Goal: Transaction & Acquisition: Purchase product/service

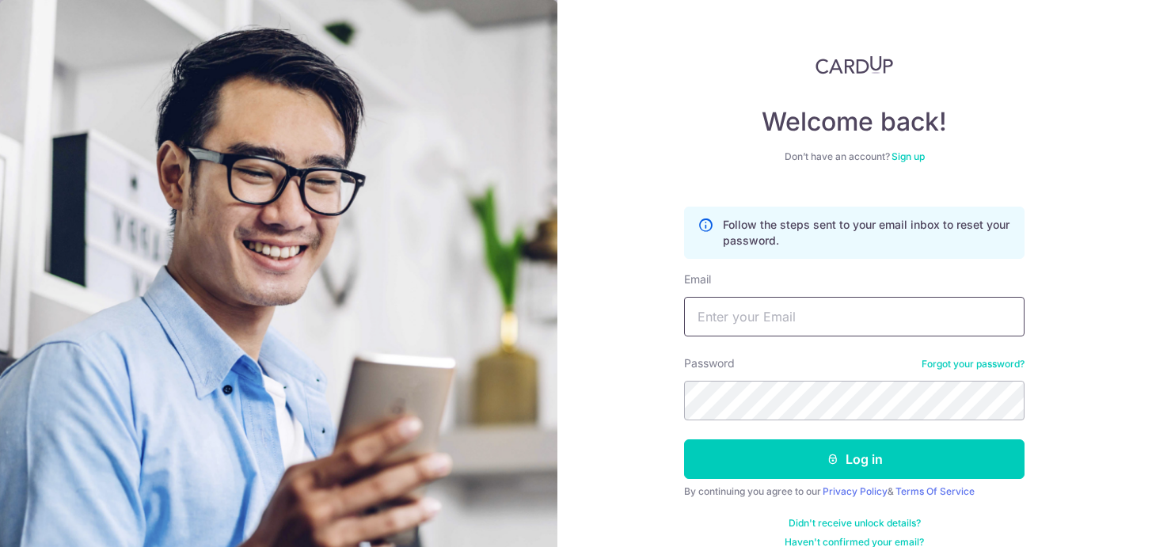
click at [740, 319] on input "Email" at bounding box center [854, 317] width 340 height 40
type input "dcruz@sas.edu.sg"
click at [684, 439] on button "Log in" at bounding box center [854, 459] width 340 height 40
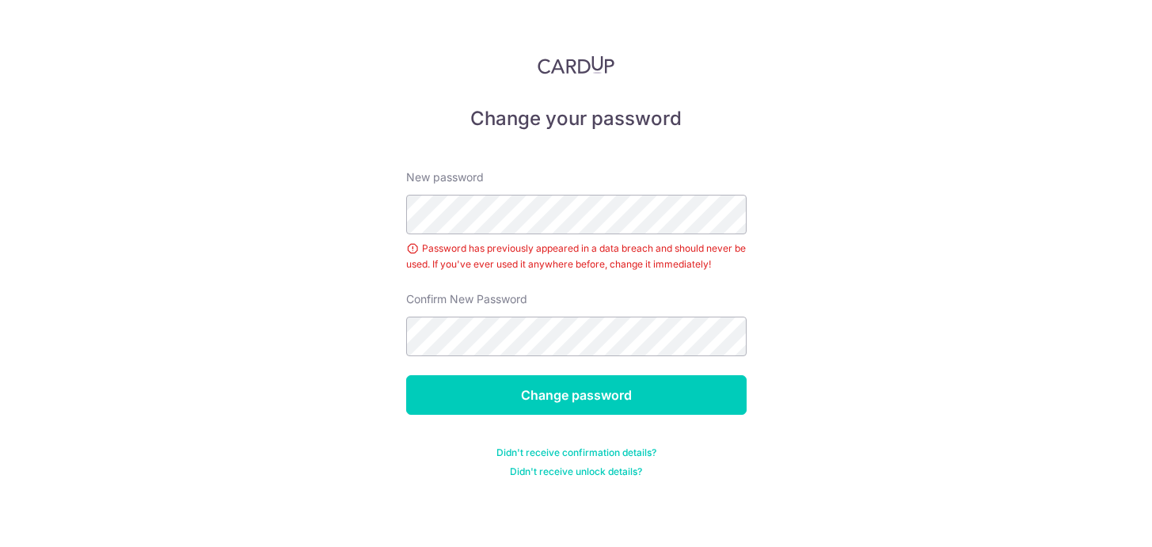
click at [326, 217] on div "Change your password New password Password has previously appeared in a data br…" at bounding box center [576, 273] width 1152 height 547
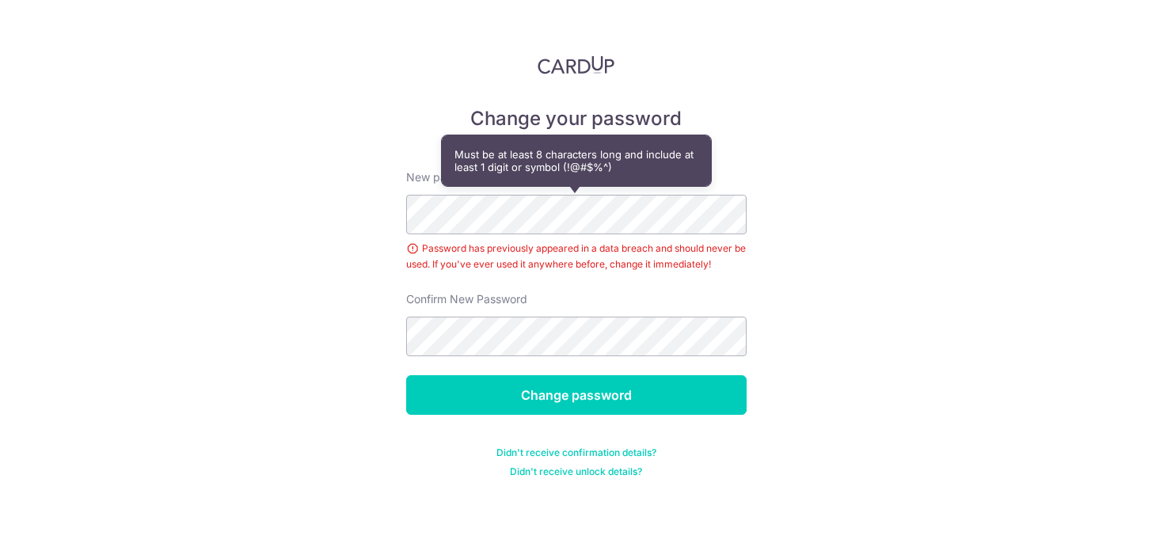
click at [363, 206] on div "Change your password New password Password has previously appeared in a data br…" at bounding box center [576, 273] width 1152 height 547
click at [352, 148] on div "Change your password New password Password has previously appeared in a data br…" at bounding box center [576, 273] width 1152 height 547
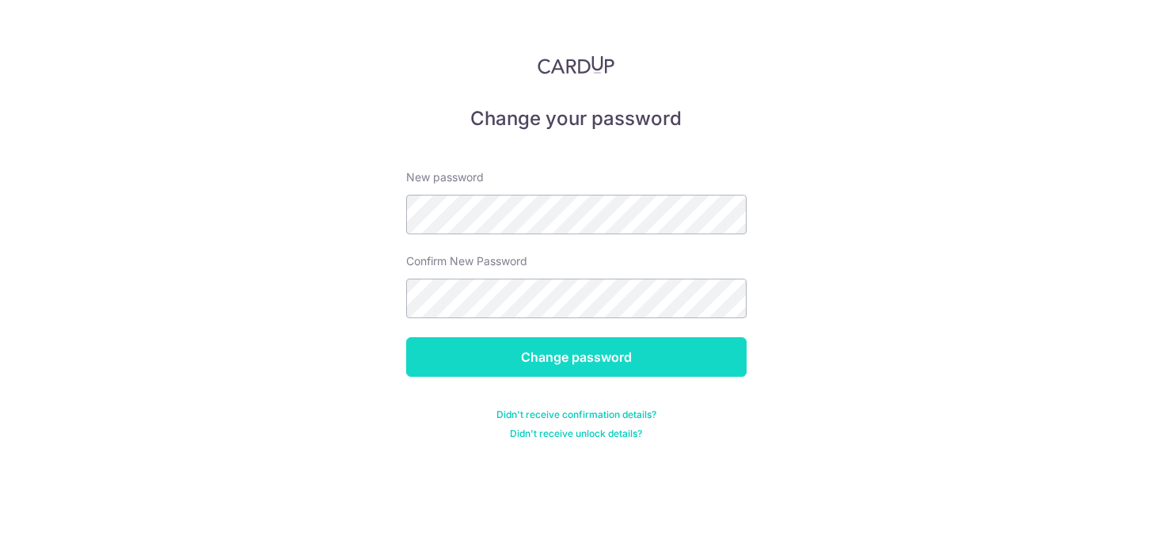
click at [473, 350] on input "Change password" at bounding box center [576, 357] width 340 height 40
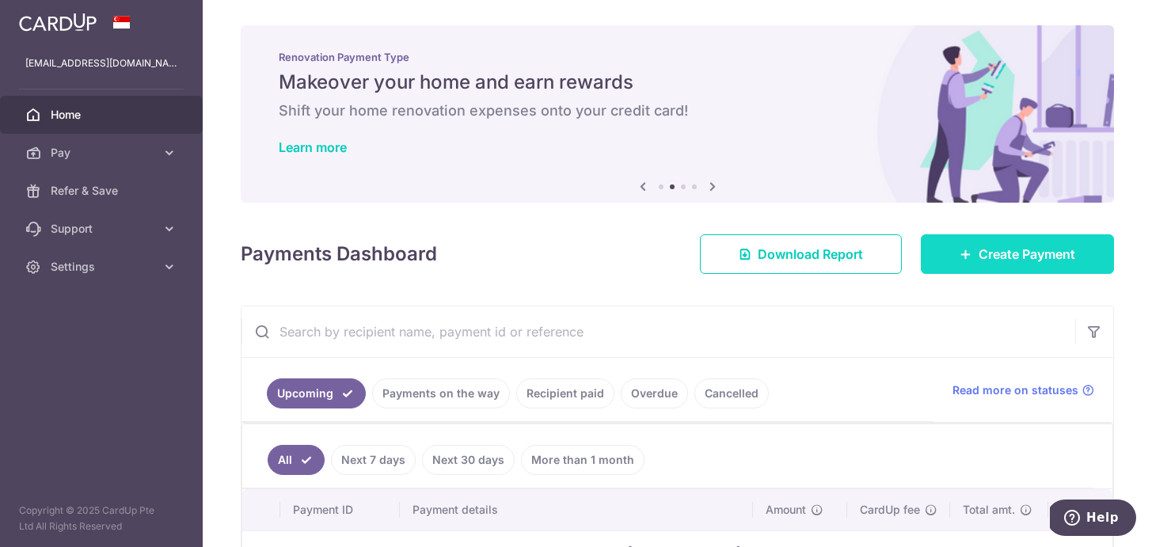
click at [998, 252] on span "Create Payment" at bounding box center [1027, 254] width 97 height 19
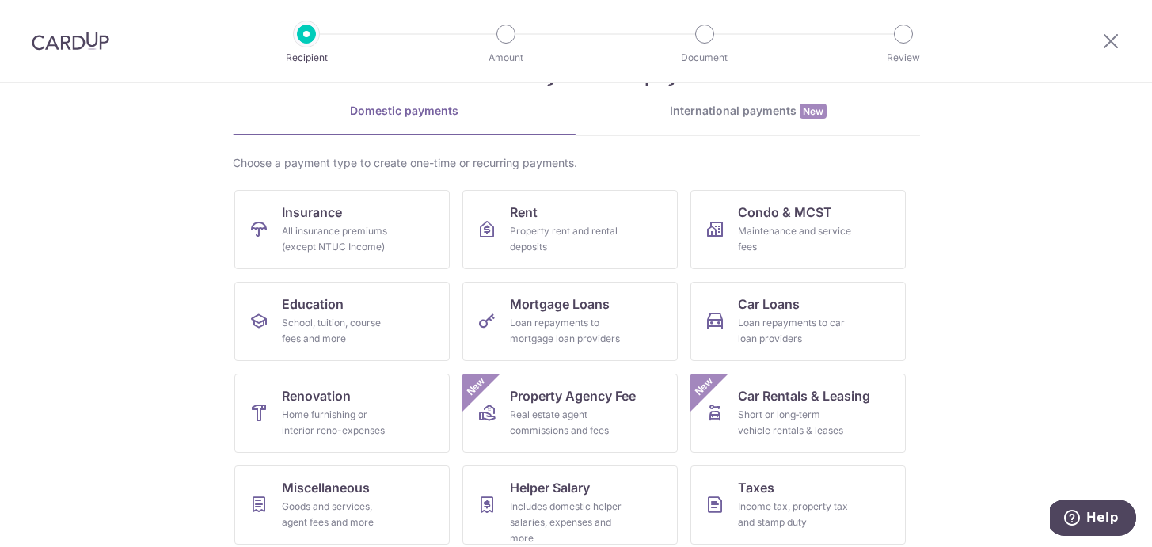
scroll to position [137, 0]
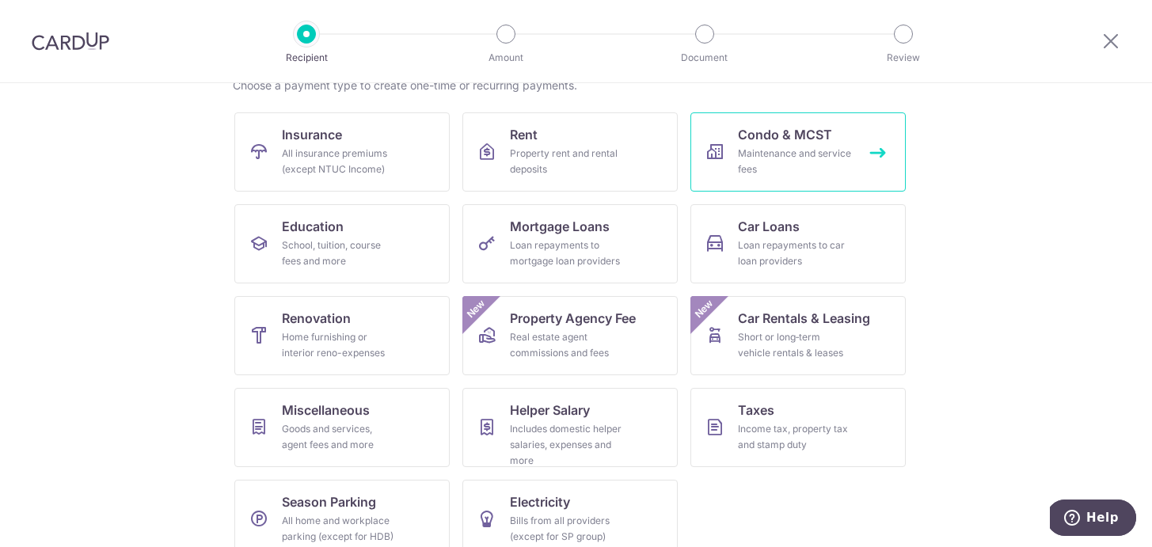
click at [815, 177] on link "Condo & MCST Maintenance and service fees" at bounding box center [797, 151] width 215 height 79
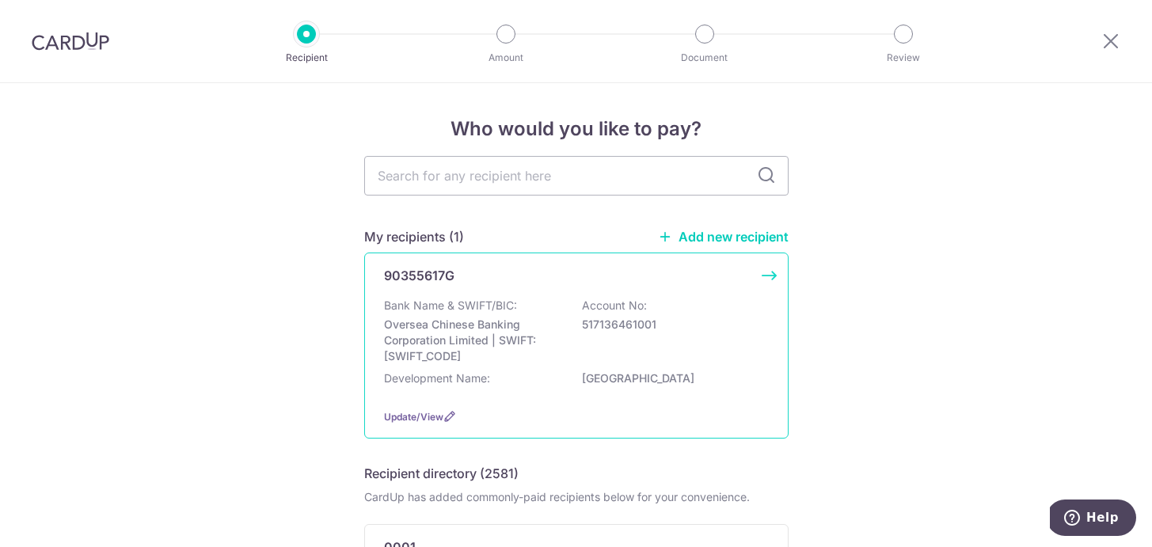
click at [733, 336] on div "Bank Name & SWIFT/BIC: Oversea Chinese Banking Corporation Limited | SWIFT: [SW…" at bounding box center [576, 331] width 385 height 67
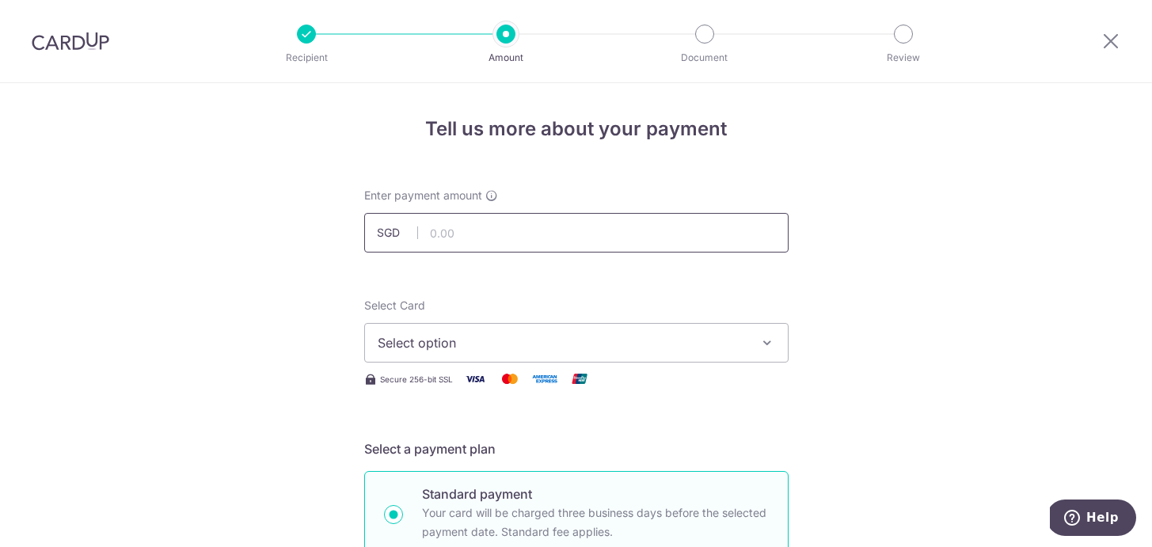
click at [516, 230] on input "text" at bounding box center [576, 233] width 424 height 40
type input "921.32"
click at [480, 333] on span "Select option" at bounding box center [562, 342] width 369 height 19
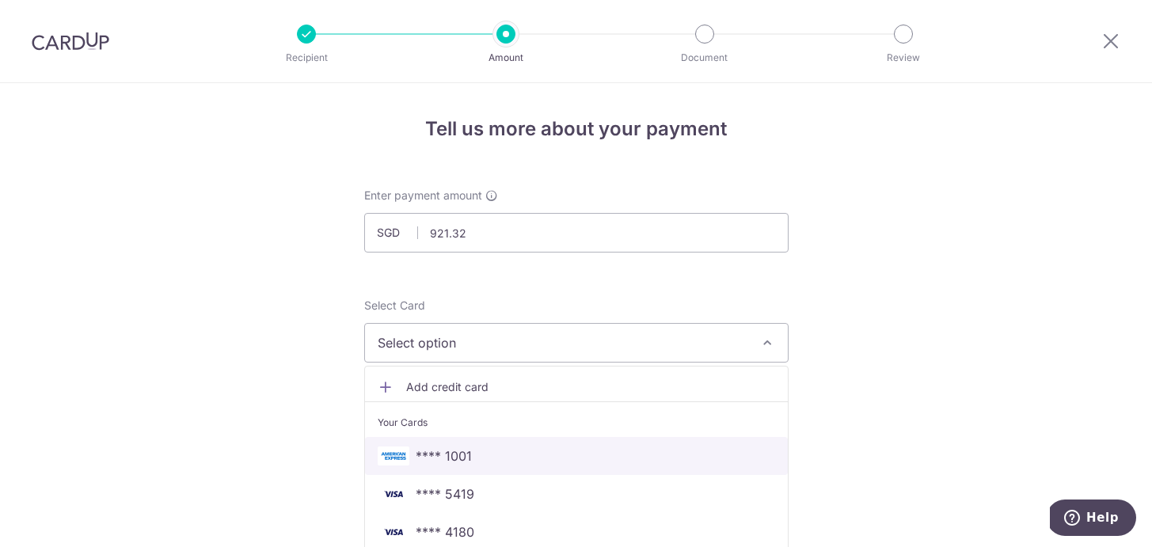
click at [466, 451] on span "**** 1001" at bounding box center [444, 456] width 56 height 19
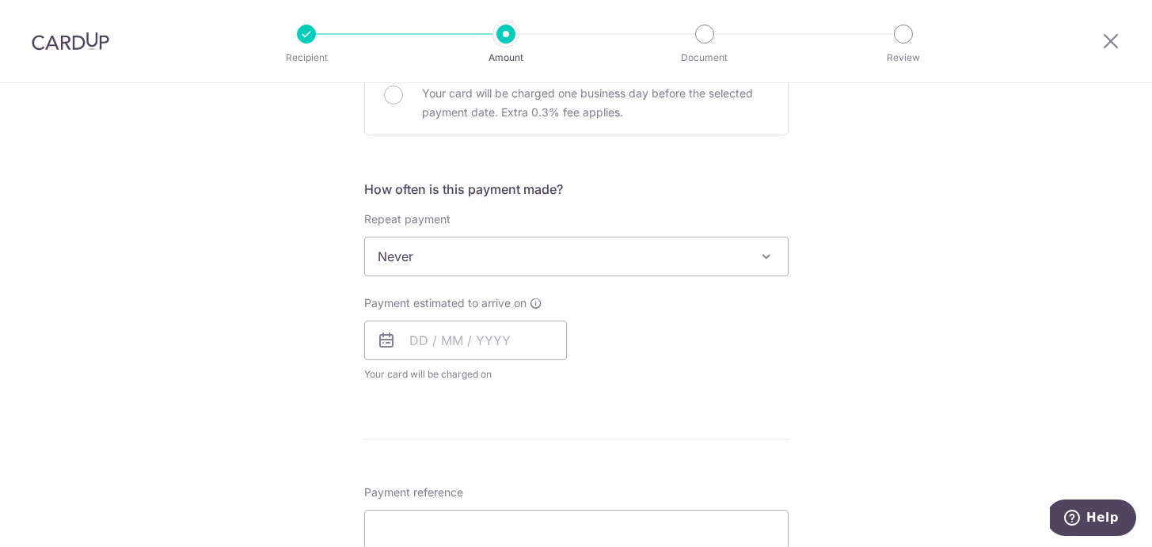
scroll to position [583, 0]
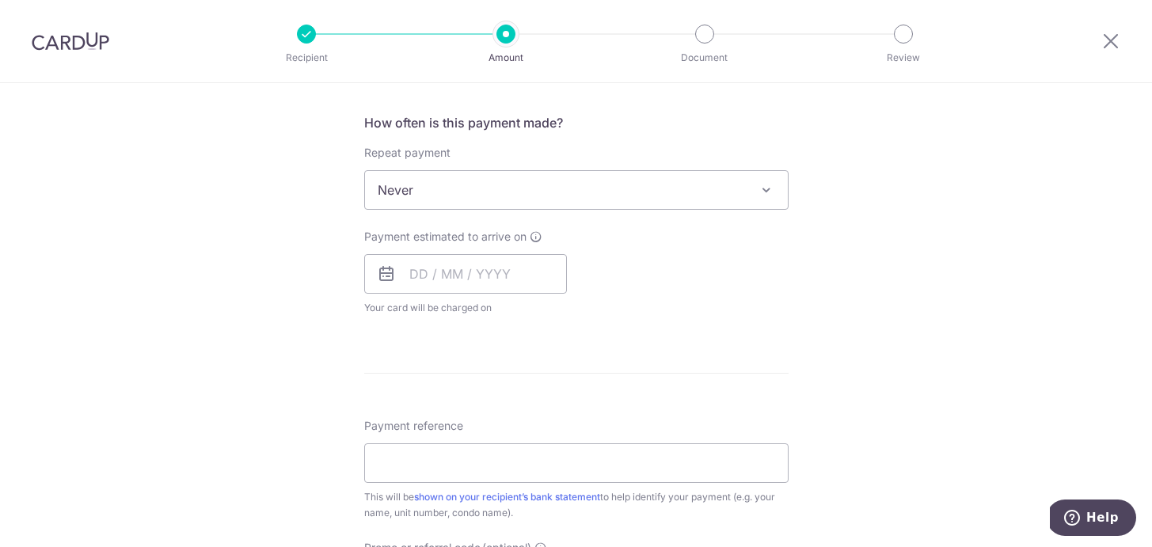
click at [380, 272] on icon at bounding box center [386, 273] width 19 height 19
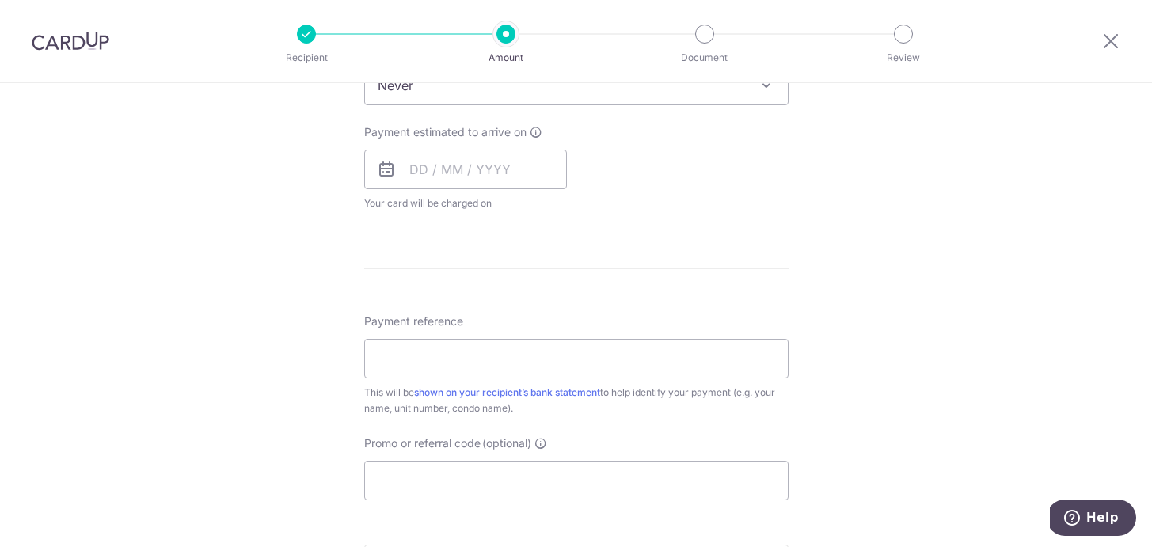
scroll to position [890, 0]
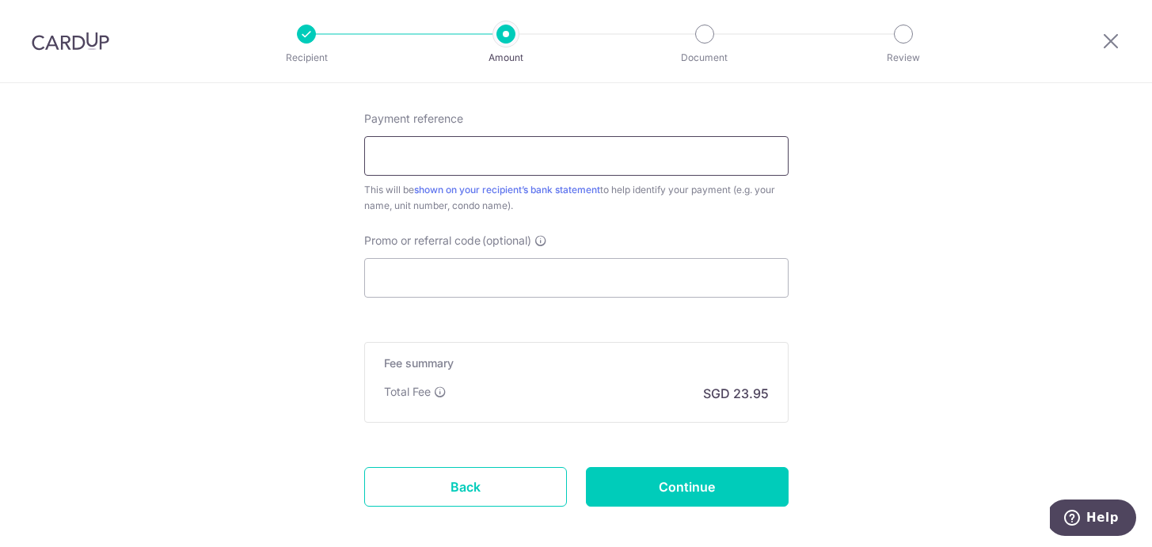
click at [393, 166] on input "Payment reference" at bounding box center [576, 156] width 424 height 40
click at [515, 156] on input "David Cruz & Qiqi Soo 06-02" at bounding box center [576, 156] width 424 height 40
type input "David Cruz & Qiqi Soo #06-02"
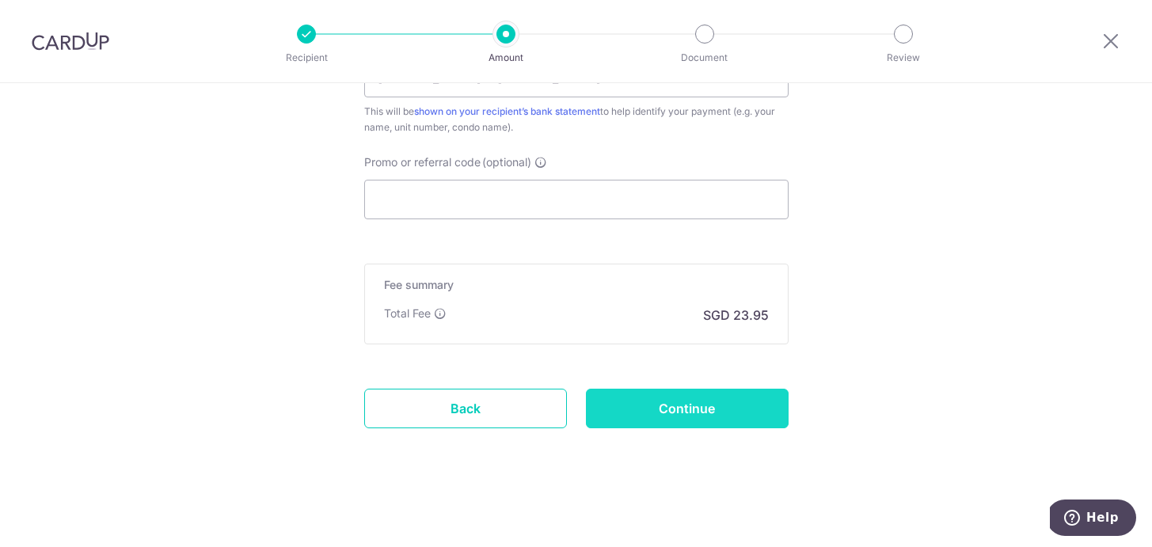
click at [678, 421] on input "Continue" at bounding box center [687, 409] width 203 height 40
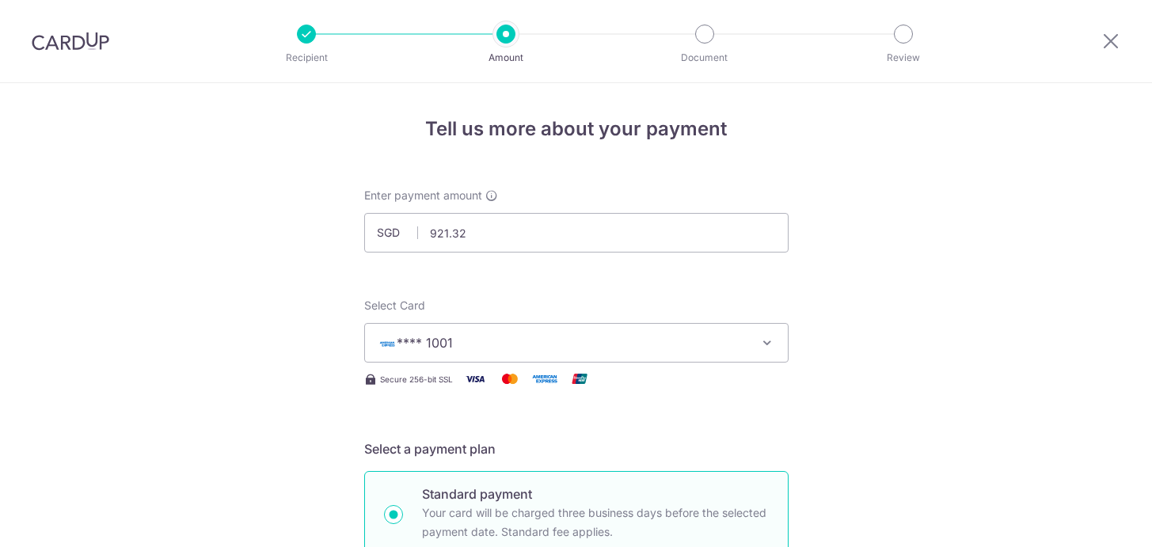
scroll to position [800, 0]
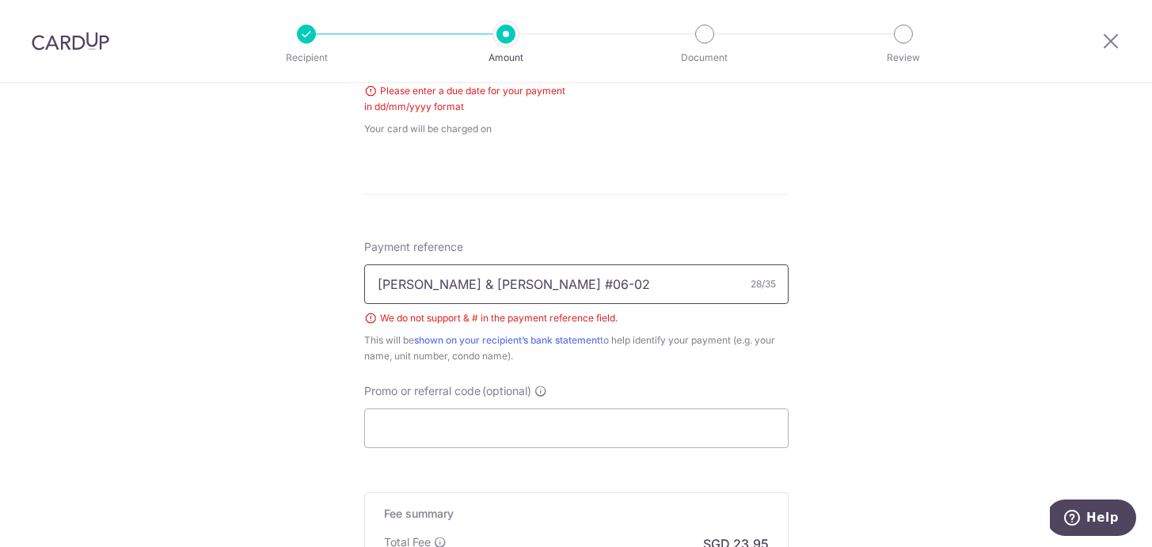
click at [521, 283] on input "David Cruz & Qiqi Soo #06-02" at bounding box center [576, 284] width 424 height 40
click at [448, 283] on input "David Cruz & Qiqi Soo 06-02" at bounding box center [576, 284] width 424 height 40
type input "David Cruz and Qiqi Soo 06-02"
click at [542, 356] on div "This will be shown on your recipient’s bank statement to help identify your pay…" at bounding box center [576, 349] width 424 height 32
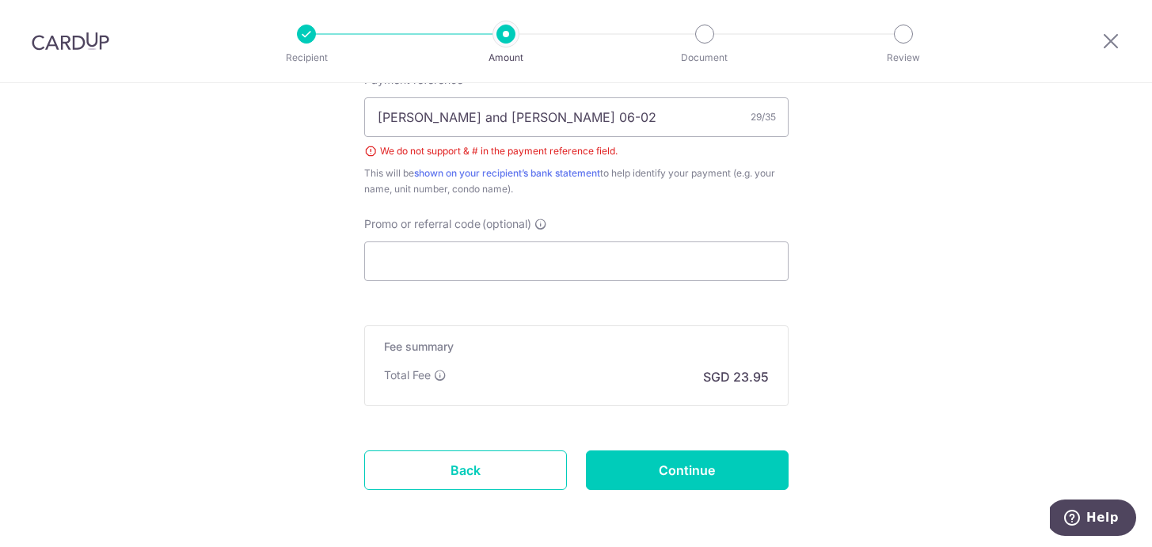
scroll to position [1028, 0]
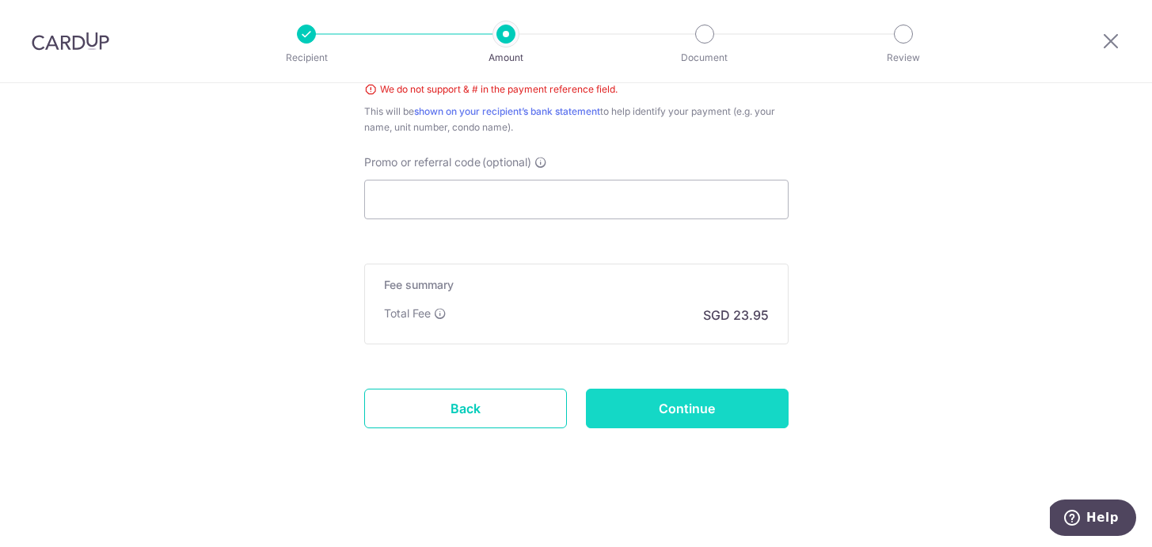
click at [634, 410] on input "Continue" at bounding box center [687, 409] width 203 height 40
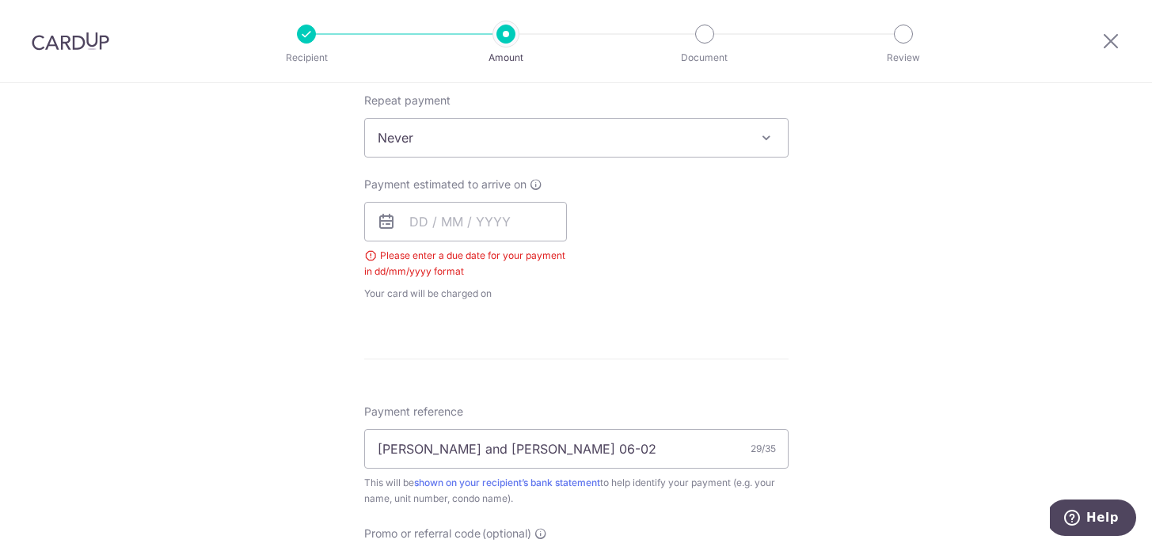
scroll to position [619, 0]
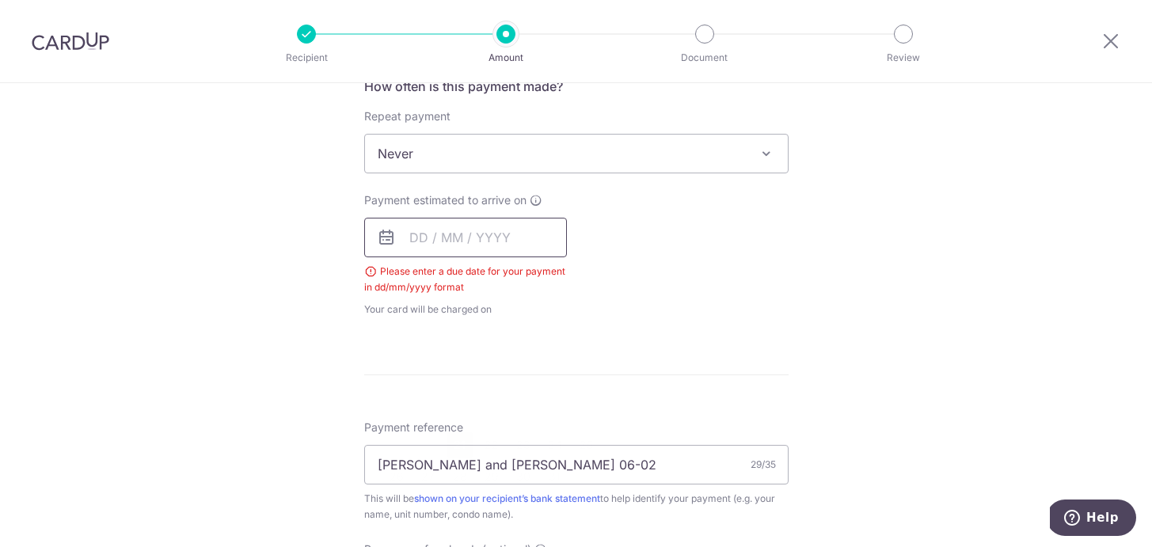
click at [470, 230] on input "text" at bounding box center [465, 238] width 203 height 40
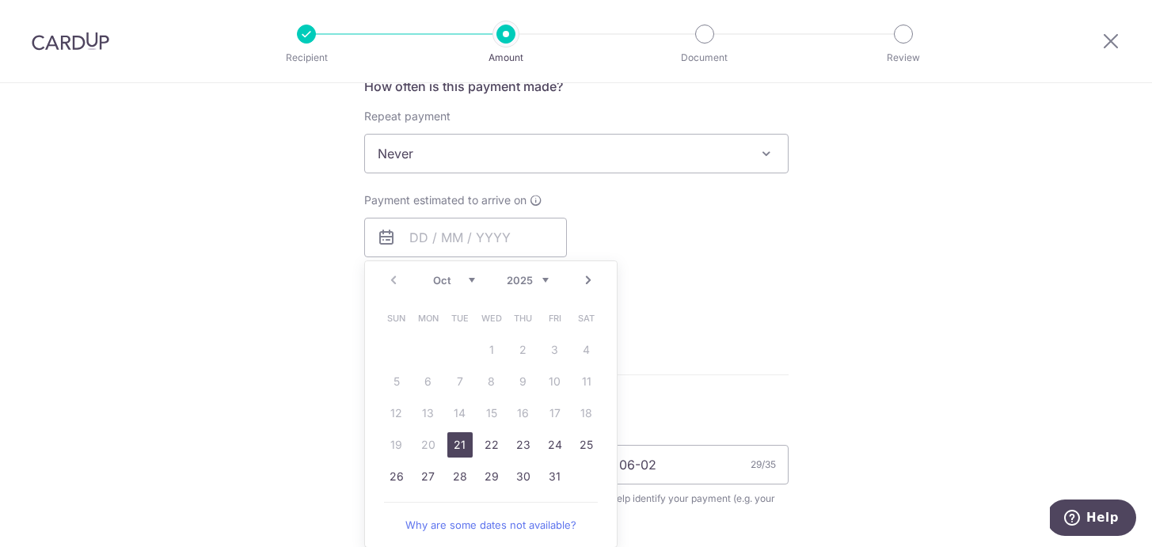
click at [458, 441] on link "21" at bounding box center [459, 444] width 25 height 25
type input "[DATE]"
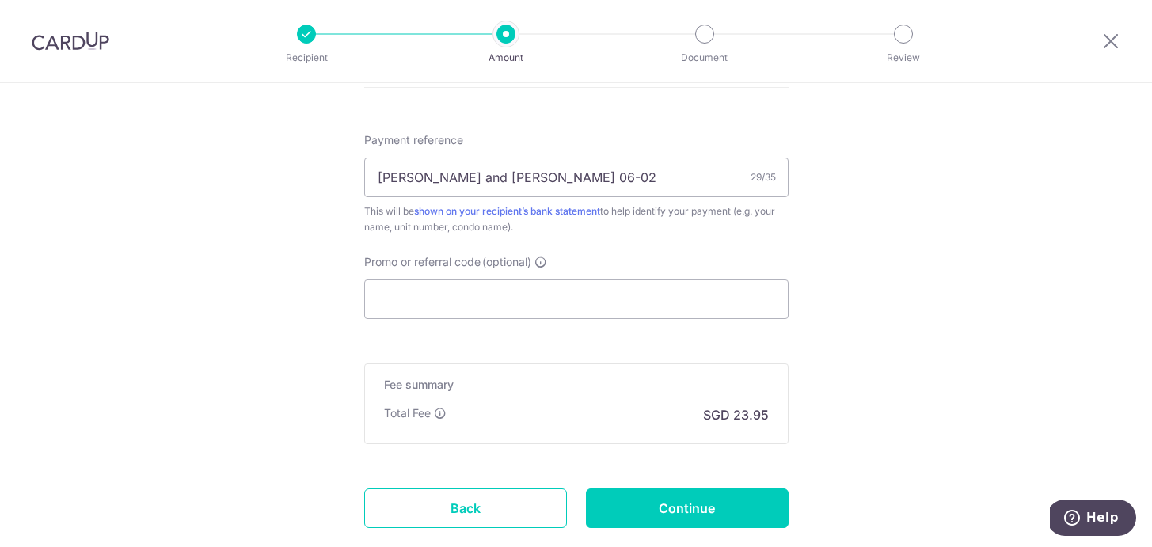
scroll to position [1024, 0]
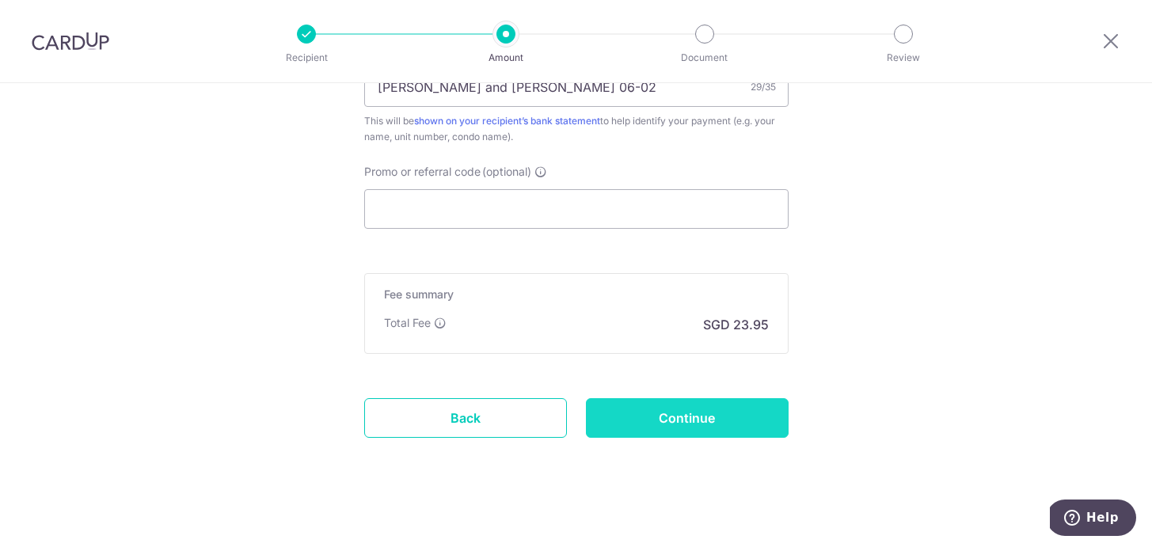
click at [651, 412] on input "Continue" at bounding box center [687, 418] width 203 height 40
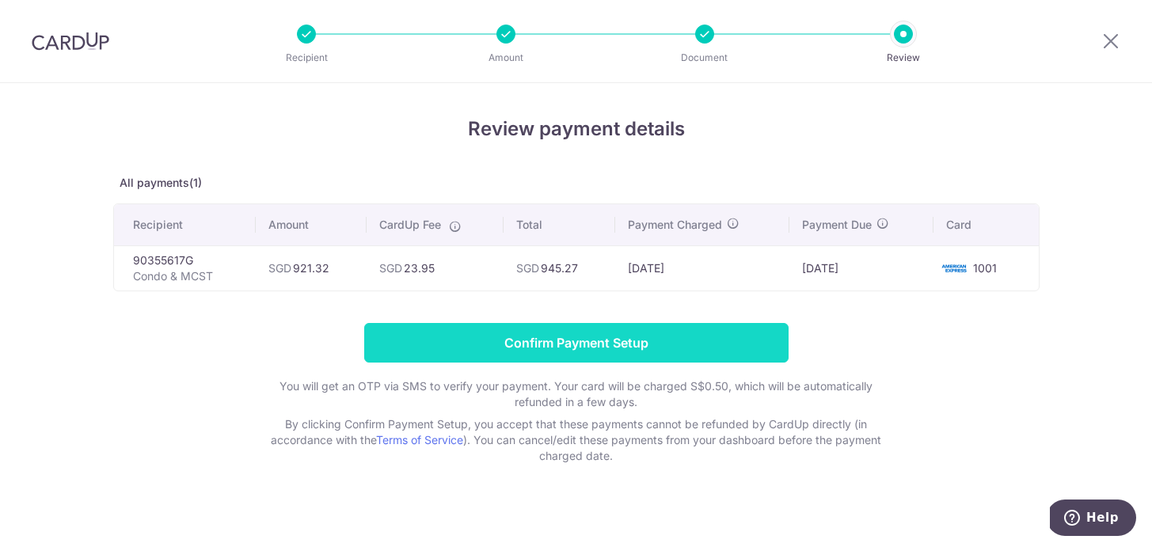
click at [687, 338] on input "Confirm Payment Setup" at bounding box center [576, 343] width 424 height 40
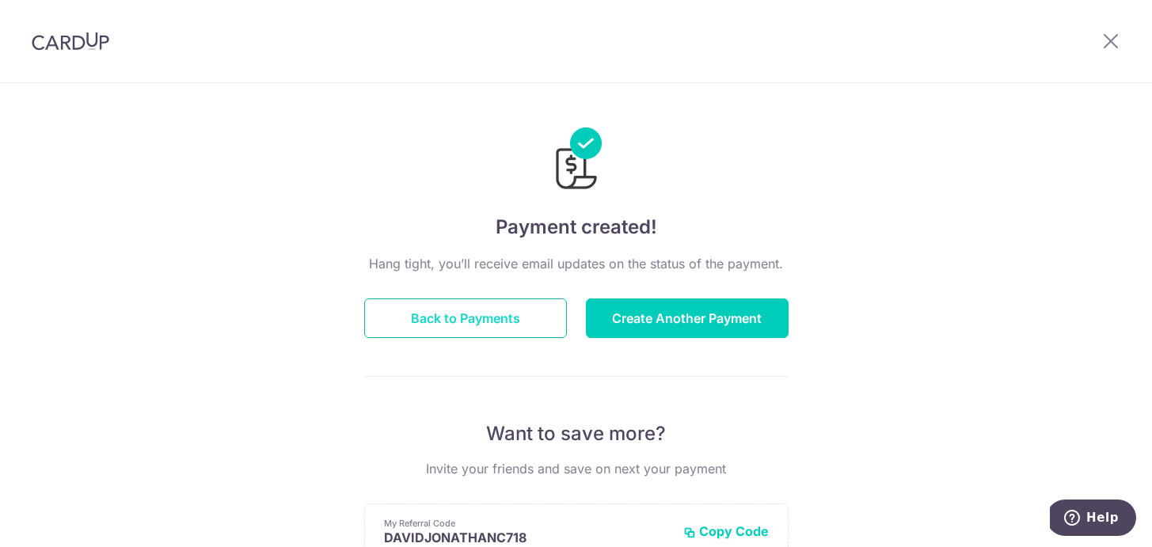
click at [446, 318] on button "Back to Payments" at bounding box center [465, 318] width 203 height 40
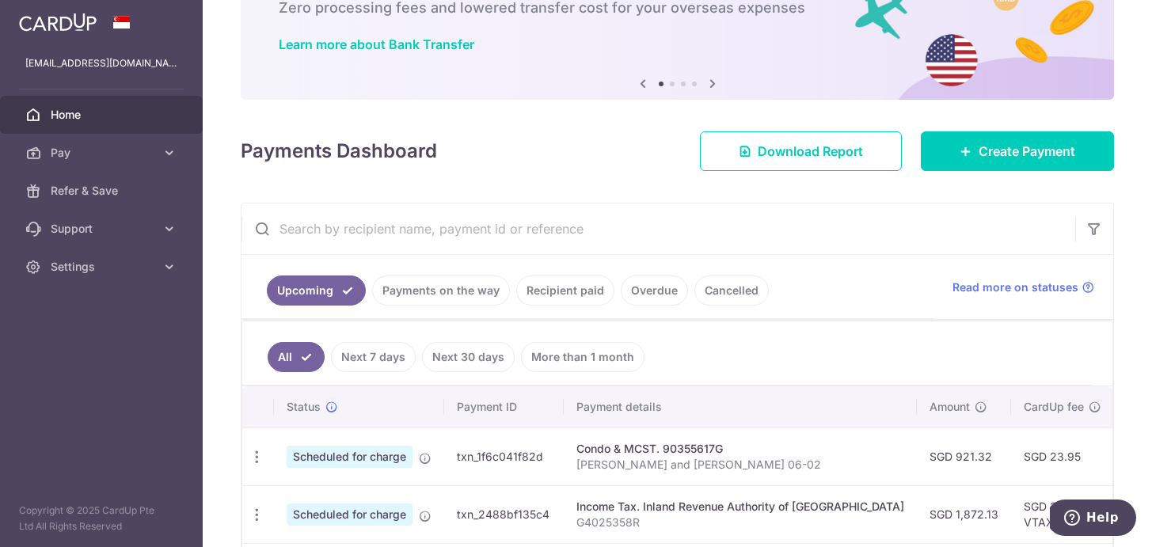
scroll to position [68, 0]
